Goal: Feedback & Contribution: Contribute content

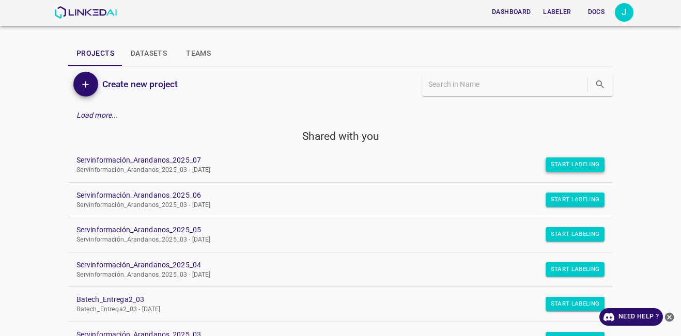
click at [565, 164] on button "Start Labeling" at bounding box center [574, 164] width 59 height 14
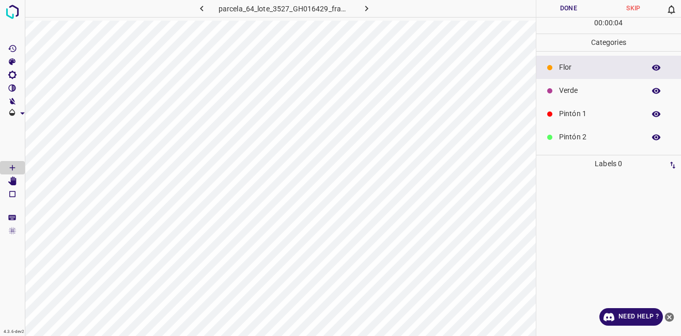
click at [569, 92] on p "Verde" at bounding box center [599, 90] width 81 height 11
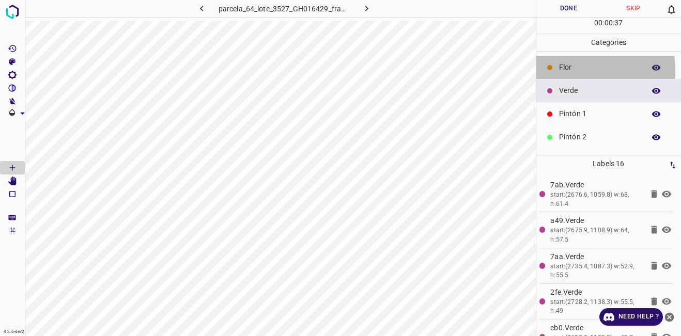
click at [564, 71] on p "Flor" at bounding box center [599, 67] width 81 height 11
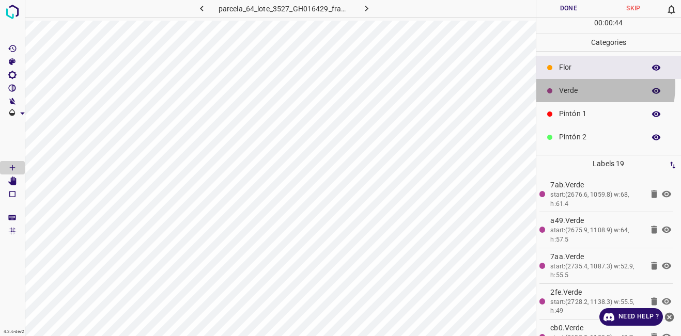
drag, startPoint x: 573, startPoint y: 86, endPoint x: 552, endPoint y: 90, distance: 21.6
click at [573, 85] on p "Verde" at bounding box center [599, 90] width 81 height 11
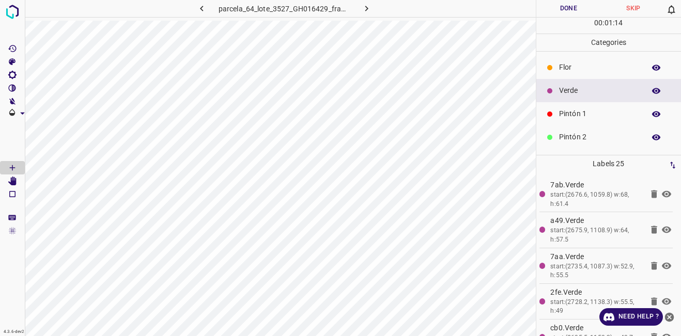
click at [573, 121] on div "Pintón 1" at bounding box center [608, 113] width 145 height 23
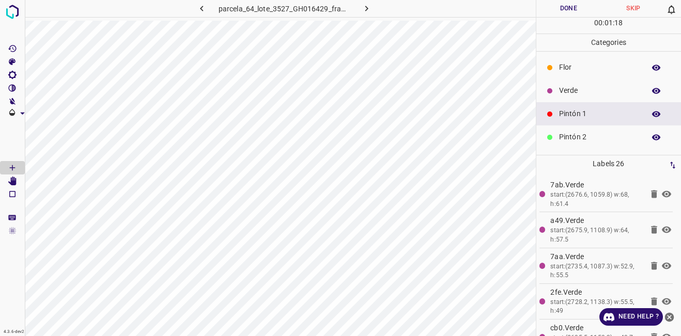
click at [561, 90] on p "Verde" at bounding box center [599, 90] width 81 height 11
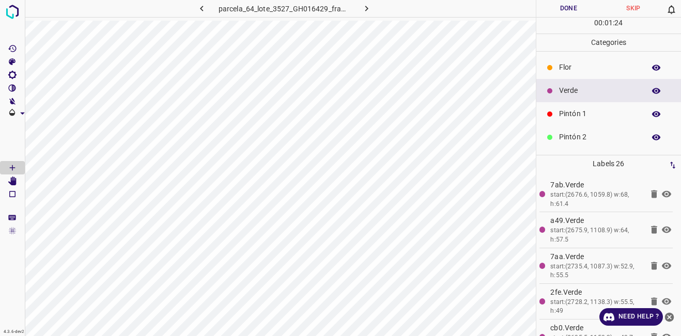
scroll to position [91, 0]
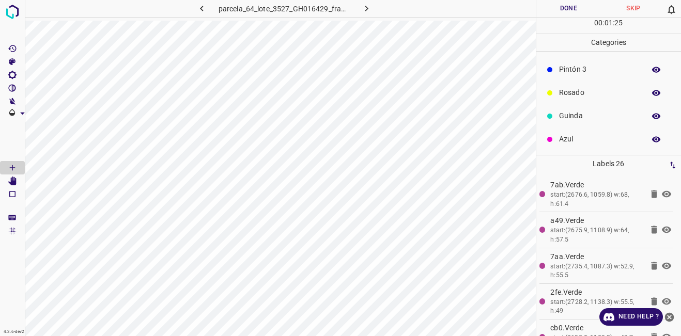
click at [577, 118] on p "Guinda" at bounding box center [599, 115] width 81 height 11
click at [586, 90] on p "Verde" at bounding box center [599, 90] width 81 height 11
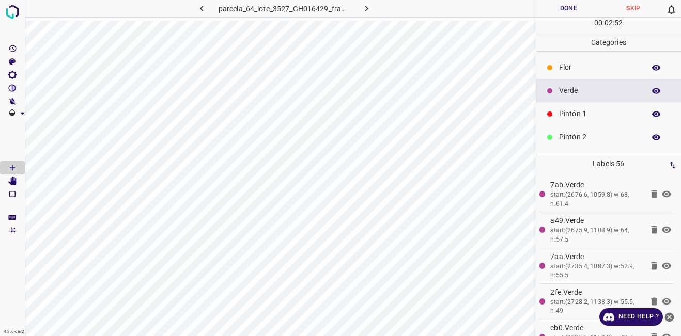
scroll to position [91, 0]
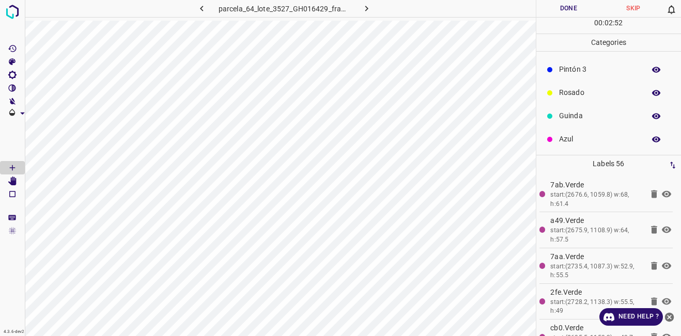
click at [583, 135] on p "Azul" at bounding box center [599, 139] width 81 height 11
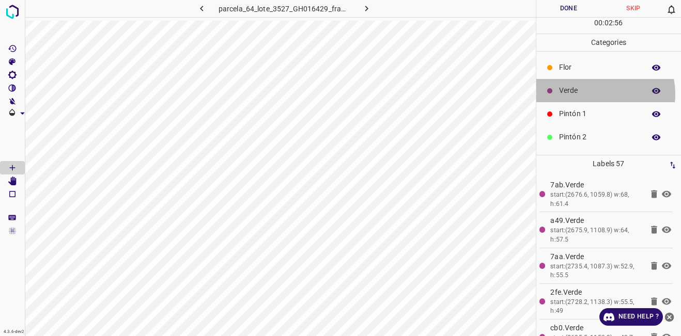
click at [598, 93] on p "Verde" at bounding box center [599, 90] width 81 height 11
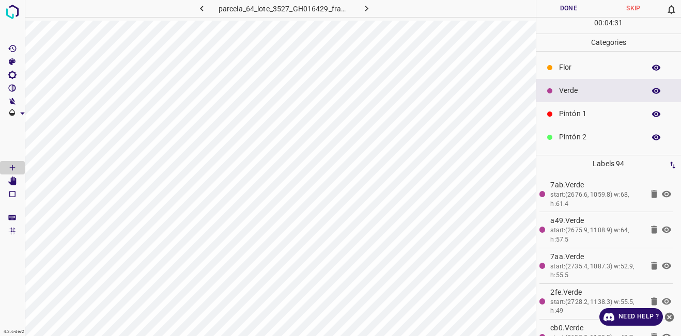
scroll to position [91, 0]
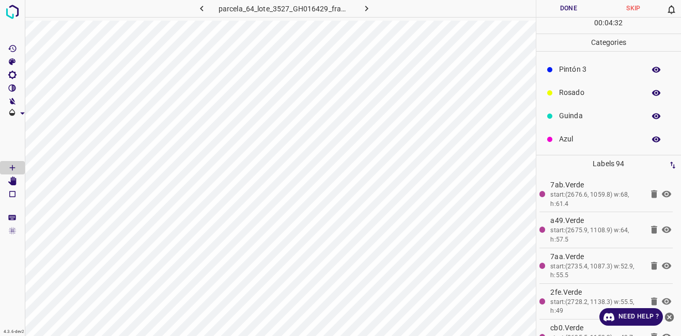
click at [575, 120] on p "Guinda" at bounding box center [599, 115] width 81 height 11
click at [581, 91] on p "Verde" at bounding box center [599, 90] width 81 height 11
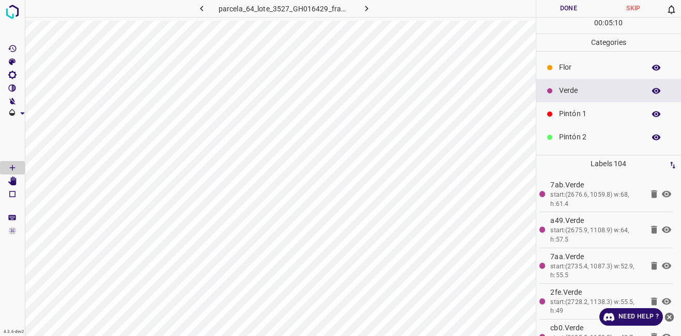
click at [576, 13] on button "Done" at bounding box center [568, 8] width 65 height 17
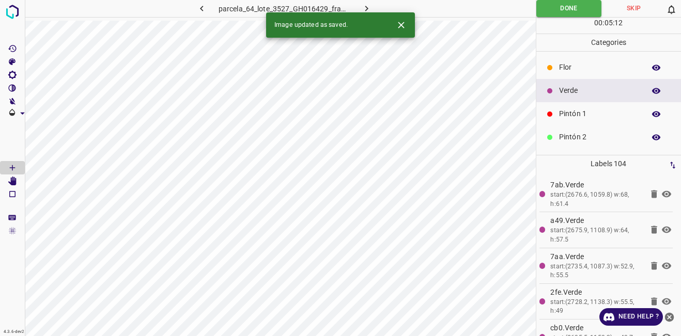
click at [369, 1] on button "button" at bounding box center [366, 8] width 33 height 17
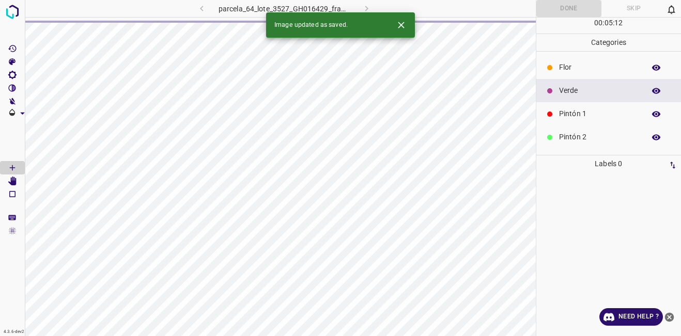
click at [399, 27] on icon "Close" at bounding box center [401, 25] width 6 height 6
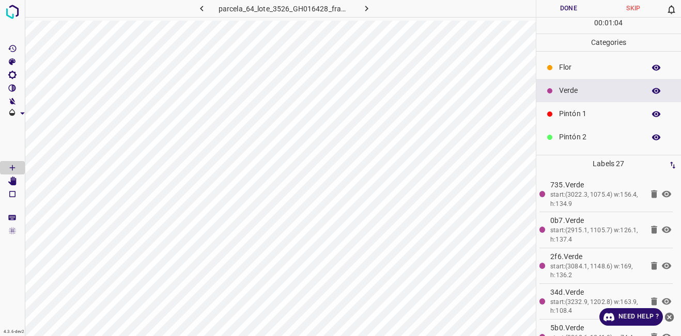
scroll to position [91, 0]
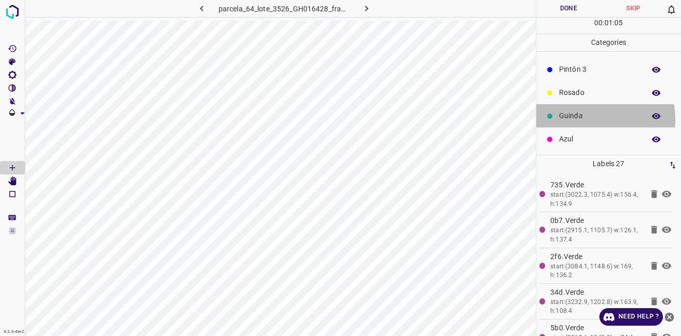
click at [572, 119] on p "Guinda" at bounding box center [599, 115] width 81 height 11
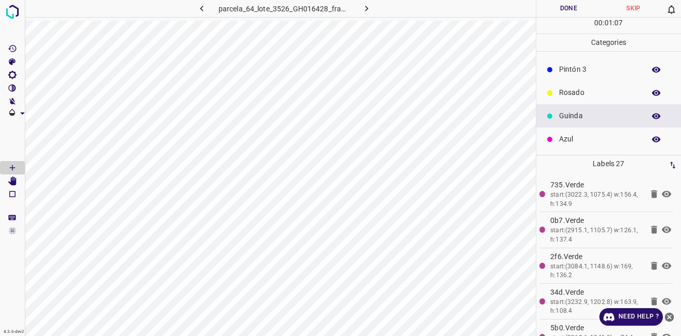
scroll to position [39, 0]
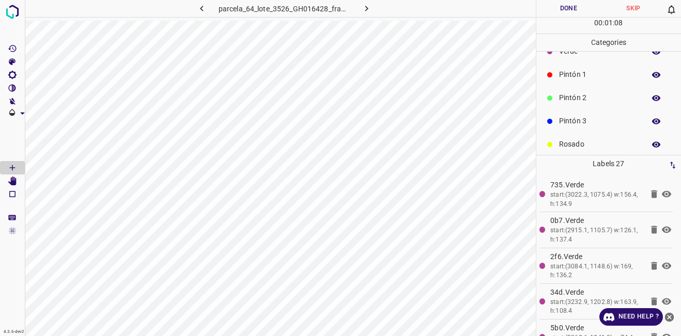
click at [573, 120] on p "Pintón 3" at bounding box center [599, 121] width 81 height 11
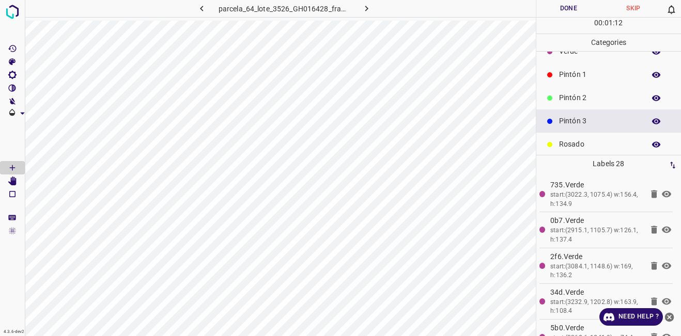
click at [598, 90] on div "Pintón 2" at bounding box center [608, 97] width 145 height 23
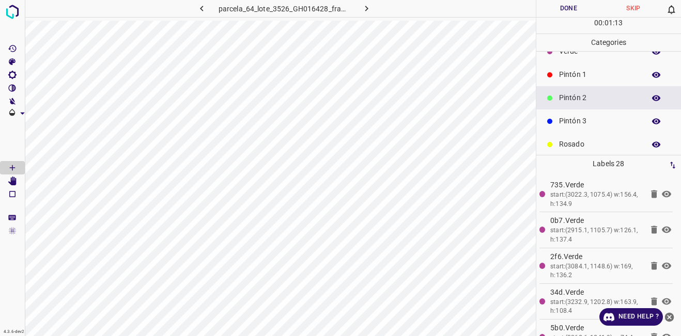
scroll to position [0, 0]
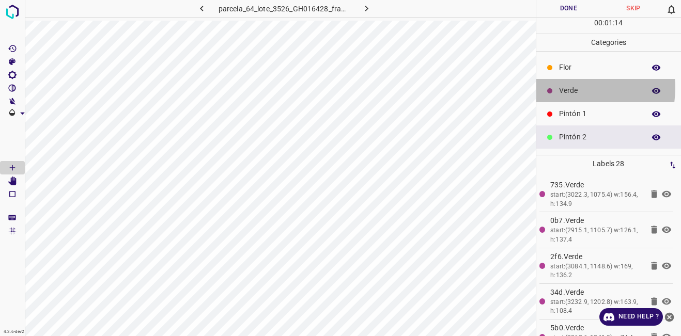
click at [566, 88] on p "Verde" at bounding box center [599, 90] width 81 height 11
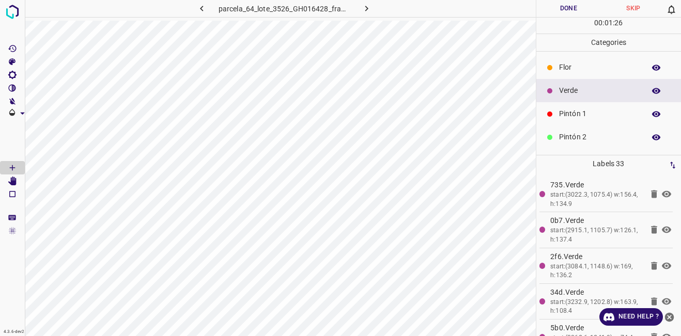
scroll to position [91, 0]
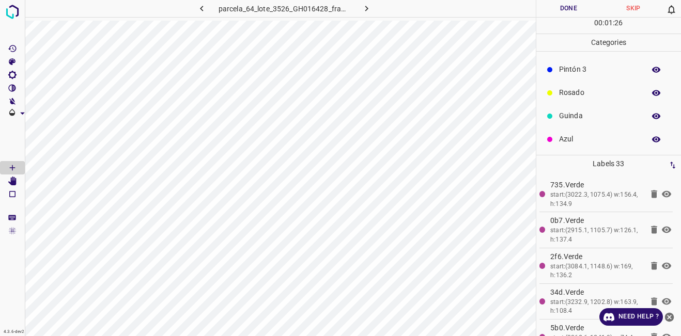
click at [573, 122] on div "Guinda" at bounding box center [608, 115] width 145 height 23
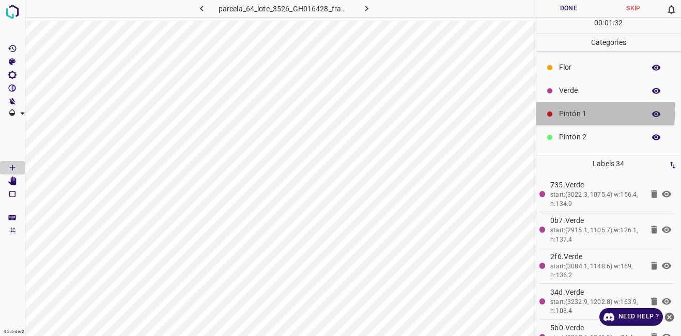
click at [572, 109] on p "Pintón 1" at bounding box center [599, 113] width 81 height 11
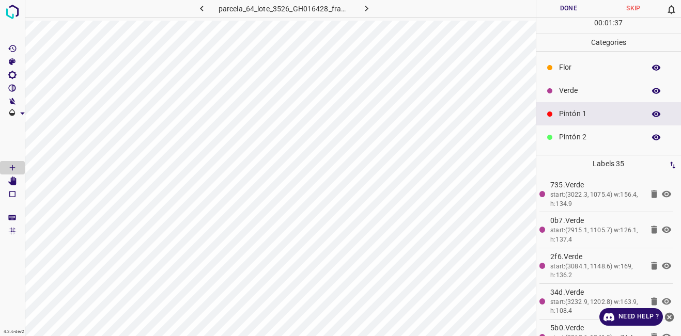
scroll to position [91, 0]
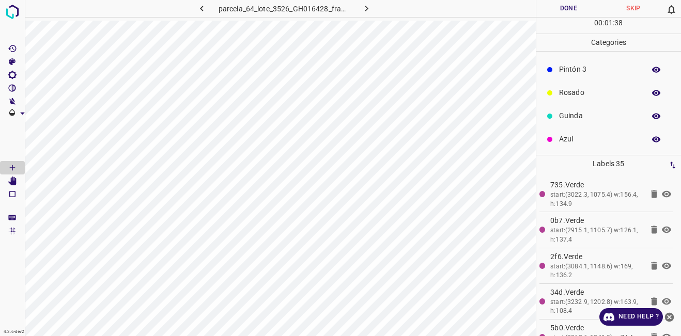
click at [608, 137] on p "Azul" at bounding box center [599, 139] width 81 height 11
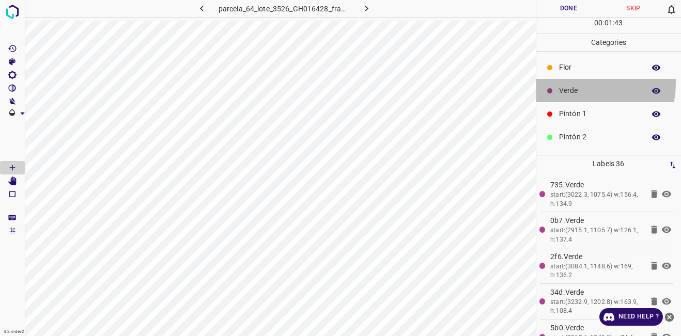
click at [575, 83] on div "Verde" at bounding box center [608, 90] width 145 height 23
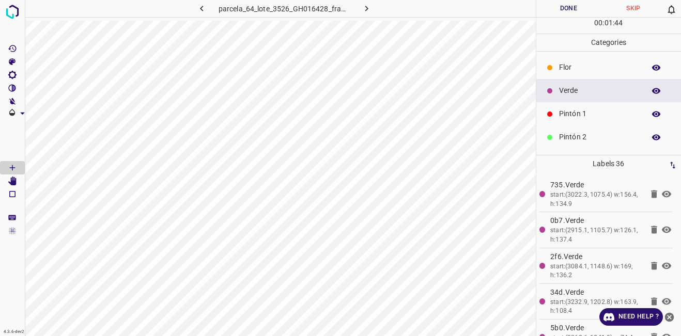
click at [566, 115] on p "Pintón 1" at bounding box center [599, 113] width 81 height 11
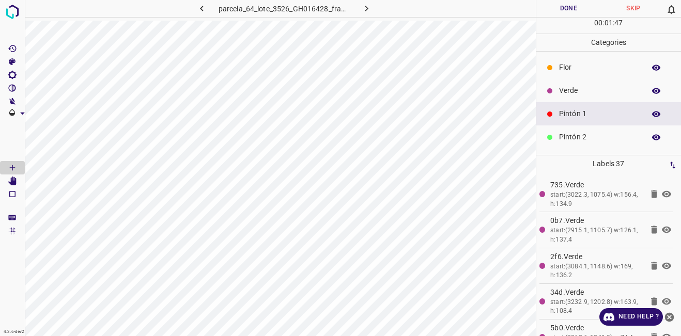
click at [555, 90] on div "Verde" at bounding box center [608, 90] width 145 height 23
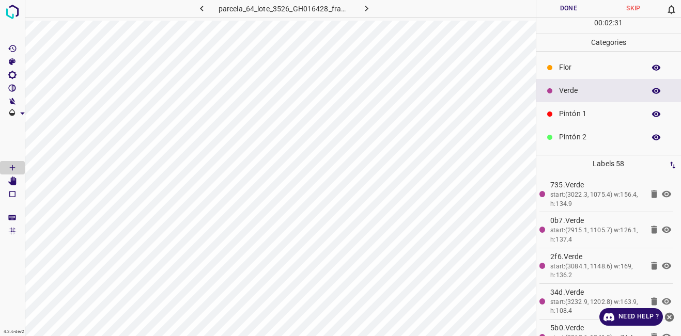
click at [572, 132] on p "Pintón 2" at bounding box center [599, 137] width 81 height 11
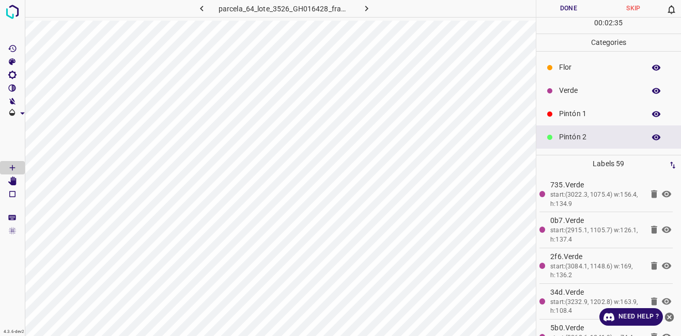
click at [572, 90] on p "Verde" at bounding box center [599, 90] width 81 height 11
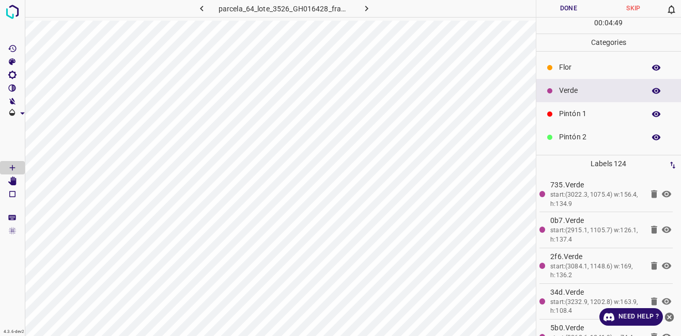
scroll to position [91, 0]
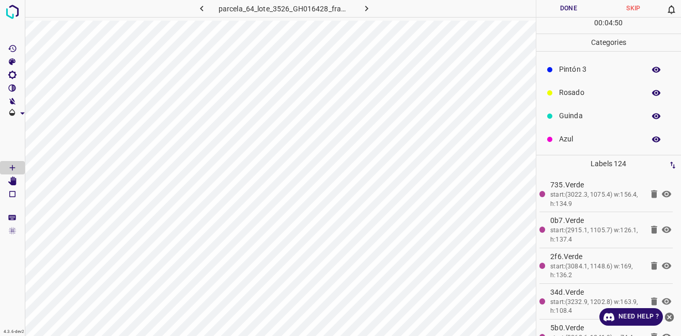
click at [578, 136] on p "Azul" at bounding box center [599, 139] width 81 height 11
click at [562, 81] on div "Verde" at bounding box center [608, 90] width 145 height 23
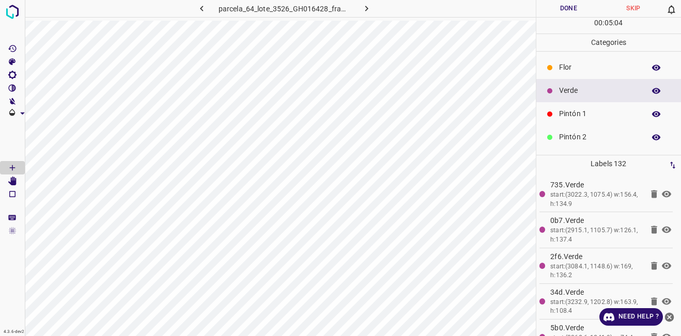
scroll to position [91, 0]
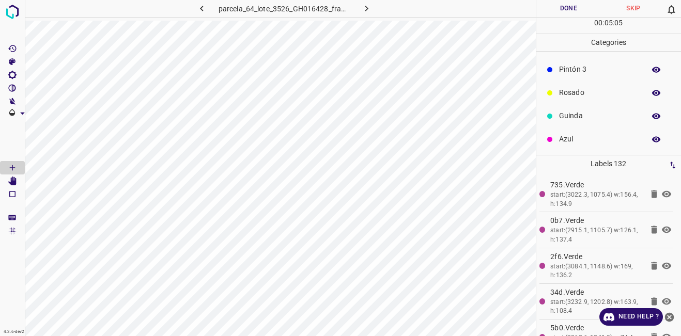
click at [569, 135] on p "Azul" at bounding box center [599, 139] width 81 height 11
click at [576, 96] on p "Verde" at bounding box center [599, 90] width 81 height 11
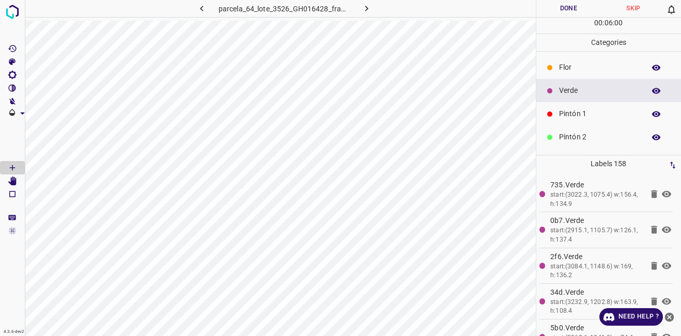
scroll to position [91, 0]
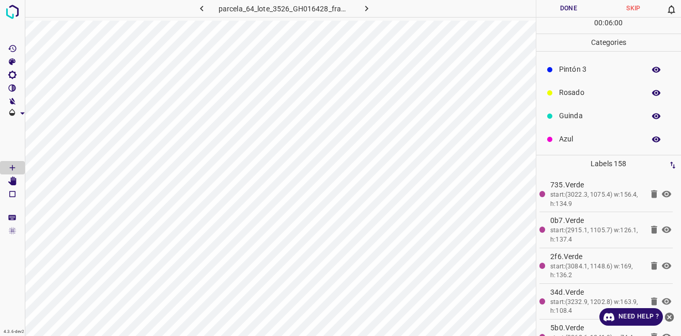
click at [582, 140] on p "Azul" at bounding box center [599, 139] width 81 height 11
click at [576, 94] on p "Verde" at bounding box center [599, 90] width 81 height 11
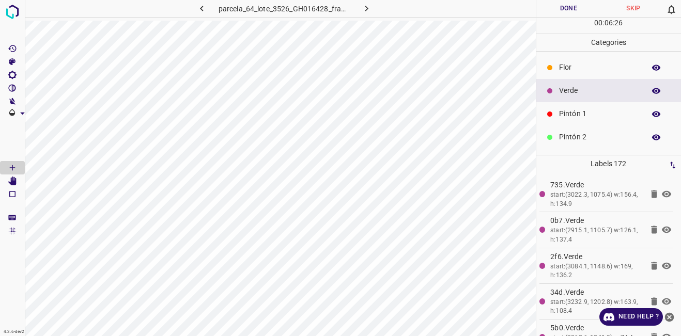
scroll to position [91, 0]
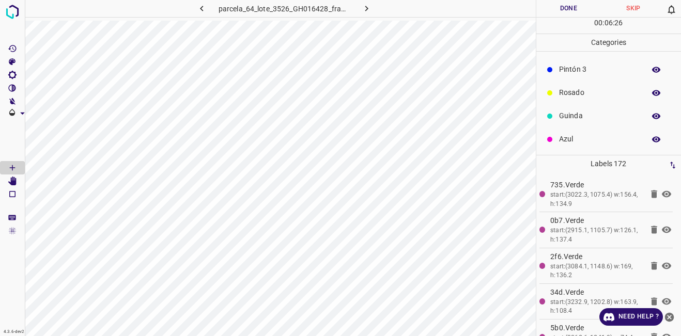
click at [579, 130] on div "Azul" at bounding box center [608, 139] width 145 height 23
click at [567, 88] on p "Verde" at bounding box center [599, 90] width 81 height 11
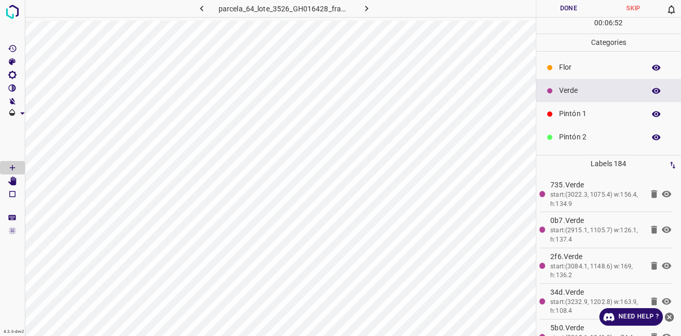
scroll to position [91, 0]
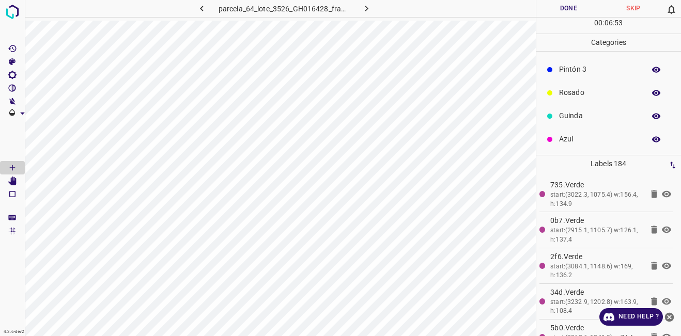
click at [575, 118] on p "Guinda" at bounding box center [599, 115] width 81 height 11
click at [564, 85] on p "Verde" at bounding box center [599, 90] width 81 height 11
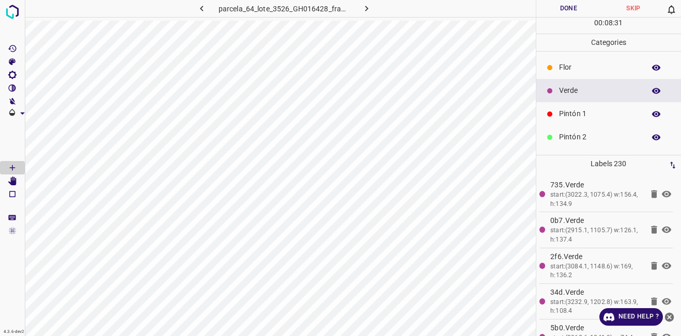
click at [586, 139] on p "Pintón 2" at bounding box center [599, 137] width 81 height 11
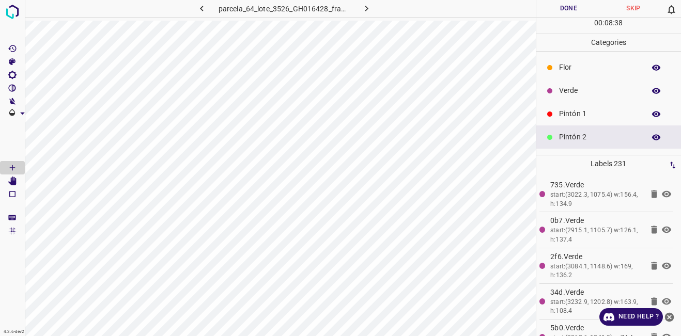
click at [581, 97] on div "Verde" at bounding box center [608, 90] width 145 height 23
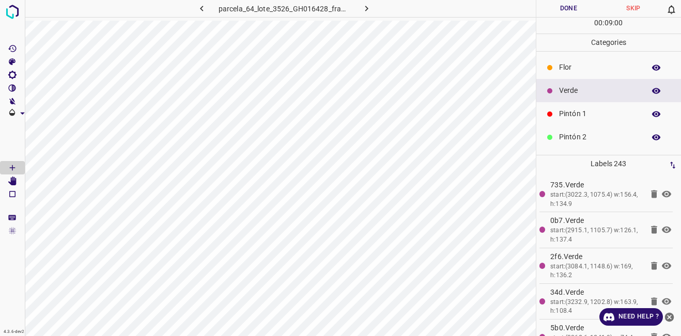
scroll to position [91, 0]
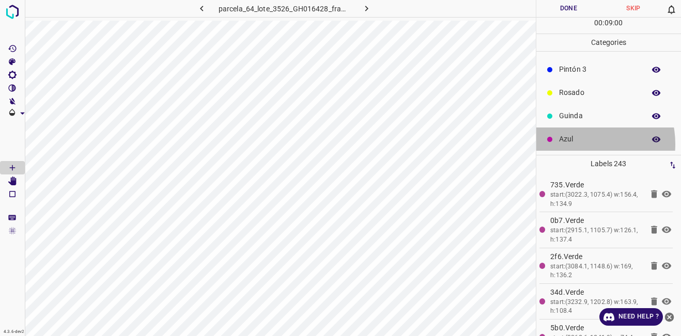
click at [580, 144] on p "Azul" at bounding box center [599, 139] width 81 height 11
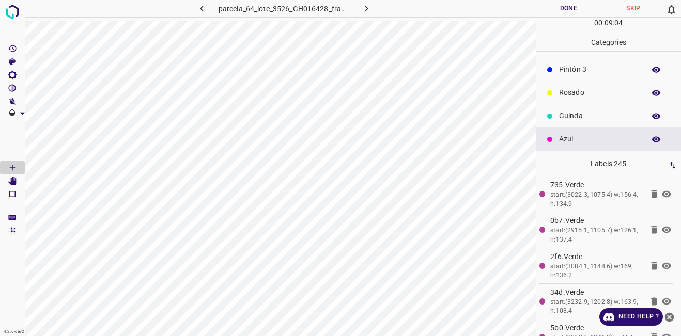
scroll to position [0, 0]
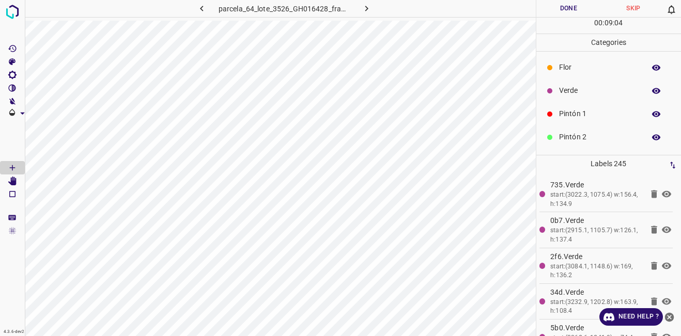
click at [566, 98] on div "Verde" at bounding box center [608, 90] width 145 height 23
click at [584, 129] on div "Azul" at bounding box center [608, 139] width 145 height 23
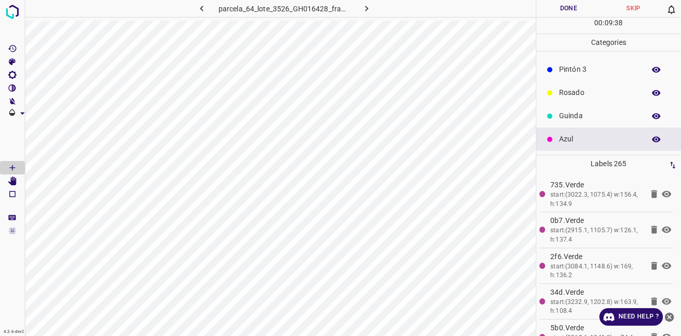
scroll to position [0, 0]
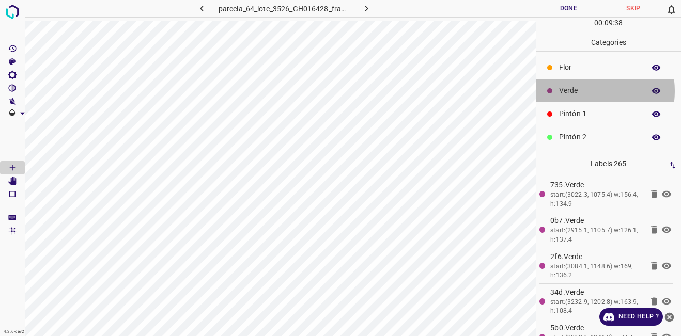
click at [579, 91] on p "Verde" at bounding box center [599, 90] width 81 height 11
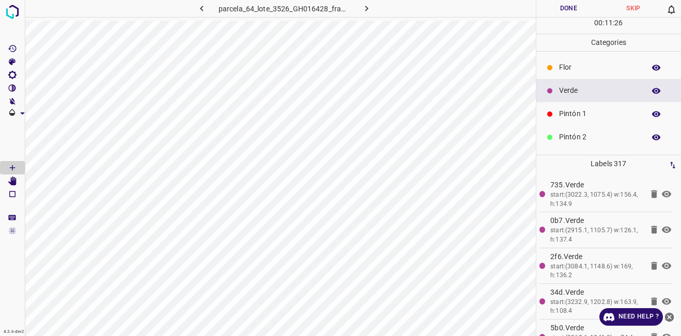
scroll to position [91, 0]
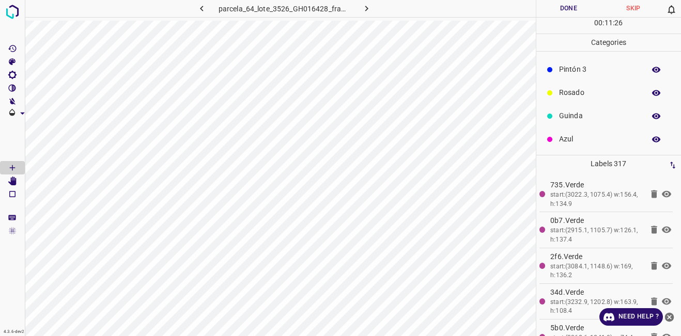
click at [577, 143] on p "Azul" at bounding box center [599, 139] width 81 height 11
click at [583, 98] on div "Verde" at bounding box center [608, 90] width 145 height 23
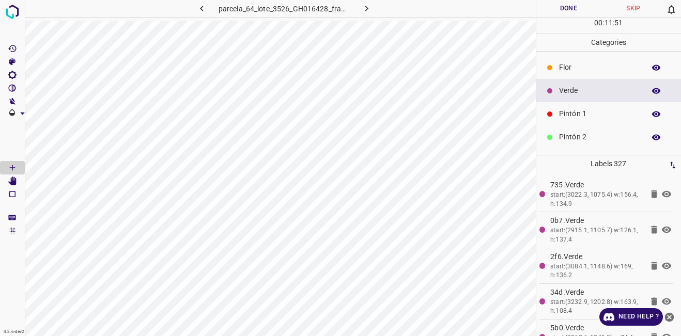
scroll to position [91, 0]
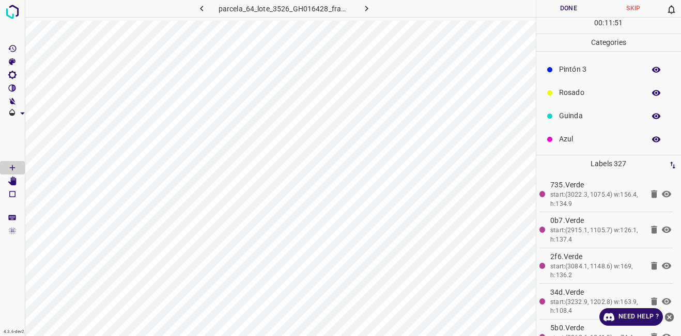
click at [576, 141] on p "Azul" at bounding box center [599, 139] width 81 height 11
click at [578, 87] on p "Verde" at bounding box center [599, 90] width 81 height 11
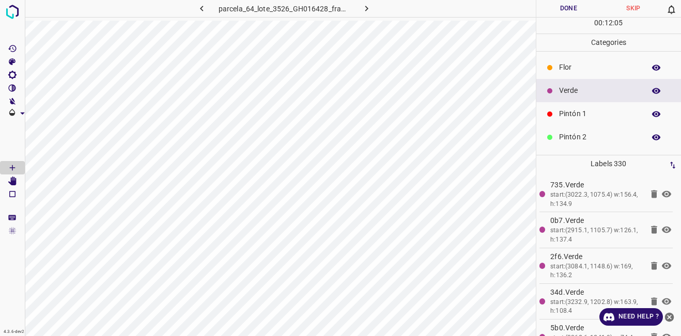
click at [565, 12] on button "Done" at bounding box center [568, 8] width 65 height 17
click at [553, 8] on button "Done" at bounding box center [569, 8] width 66 height 17
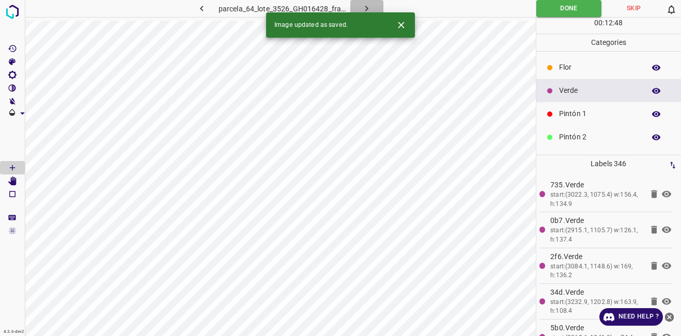
click at [355, 6] on button "button" at bounding box center [366, 8] width 33 height 17
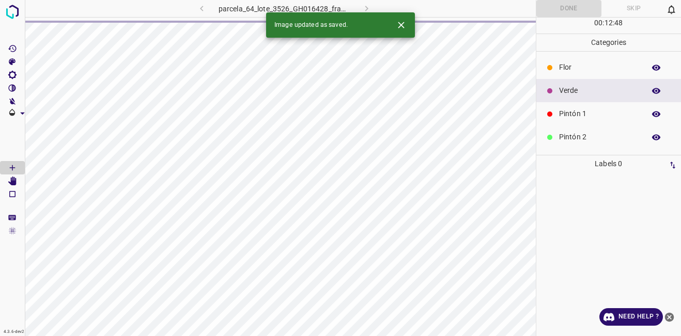
click at [407, 24] on button "Close" at bounding box center [400, 24] width 19 height 19
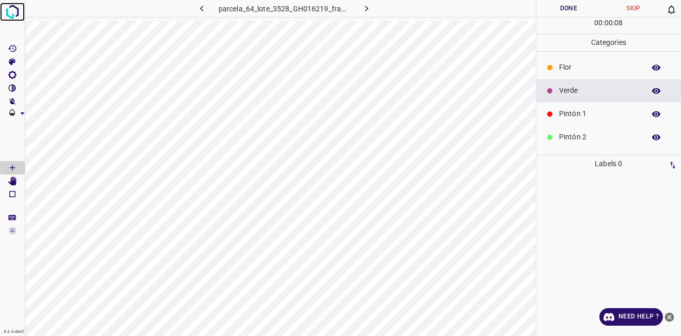
click at [12, 13] on img at bounding box center [12, 12] width 19 height 19
